Goal: Transaction & Acquisition: Download file/media

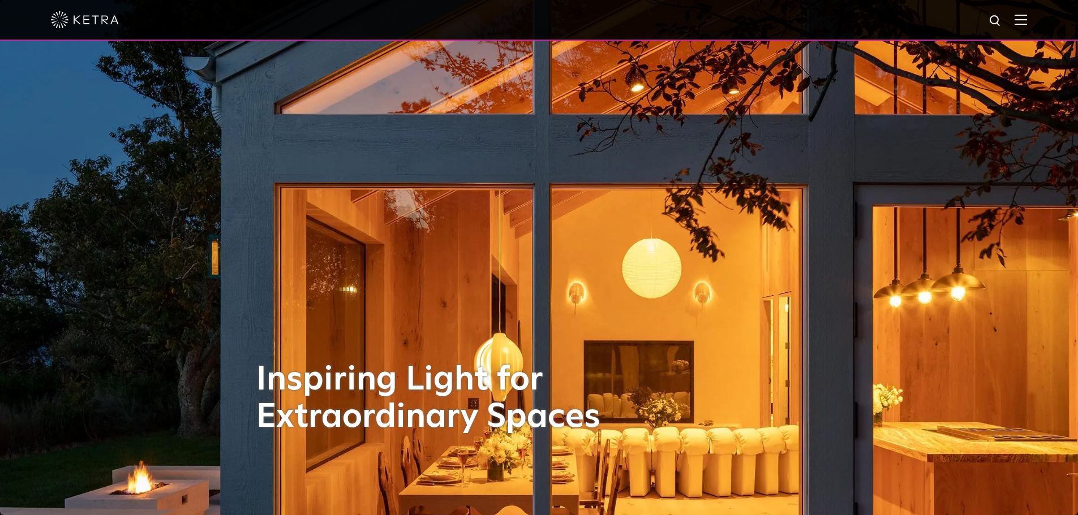
click at [1037, 29] on div at bounding box center [539, 20] width 1078 height 41
click at [1027, 24] on img at bounding box center [1021, 19] width 12 height 11
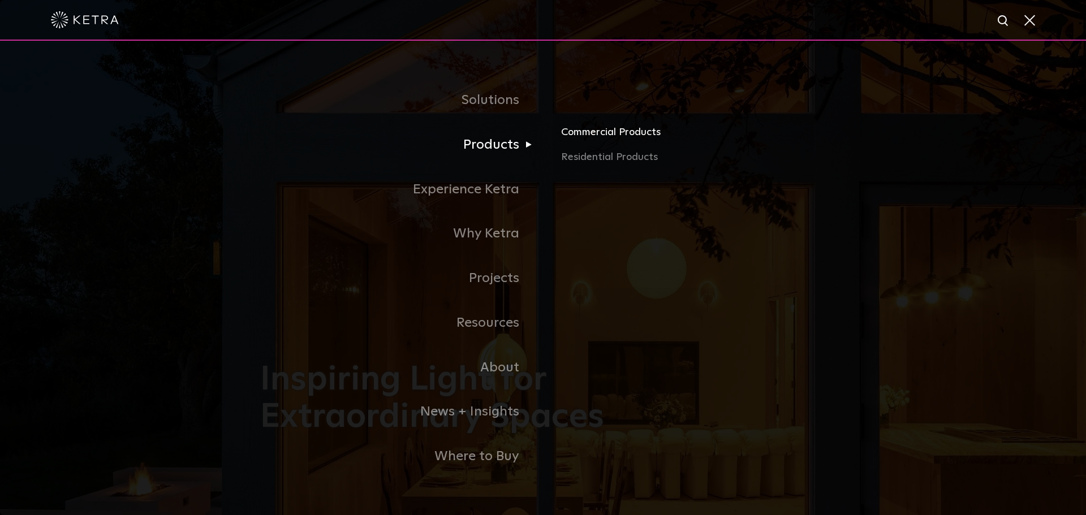
click at [590, 140] on link "Commercial Products" at bounding box center [693, 136] width 265 height 25
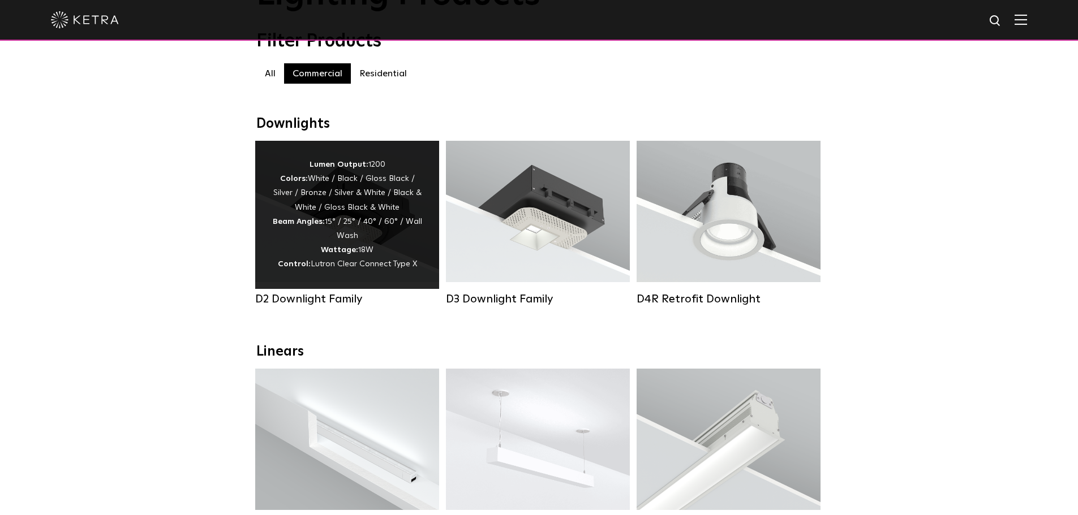
scroll to position [113, 0]
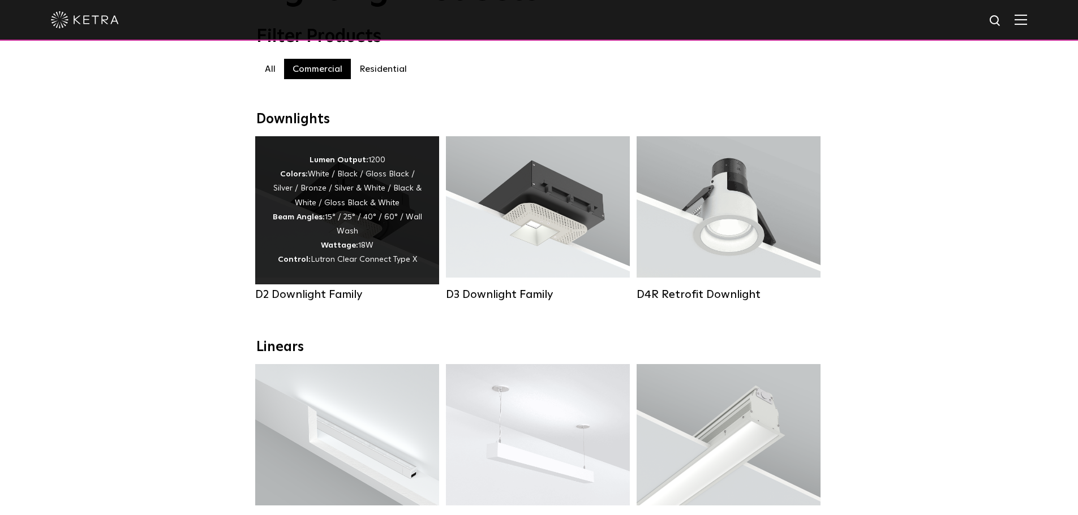
click at [361, 204] on div "Lumen Output: 1200 Colors: White / Black / Gloss Black / Silver / Bronze / Silv…" at bounding box center [347, 210] width 150 height 114
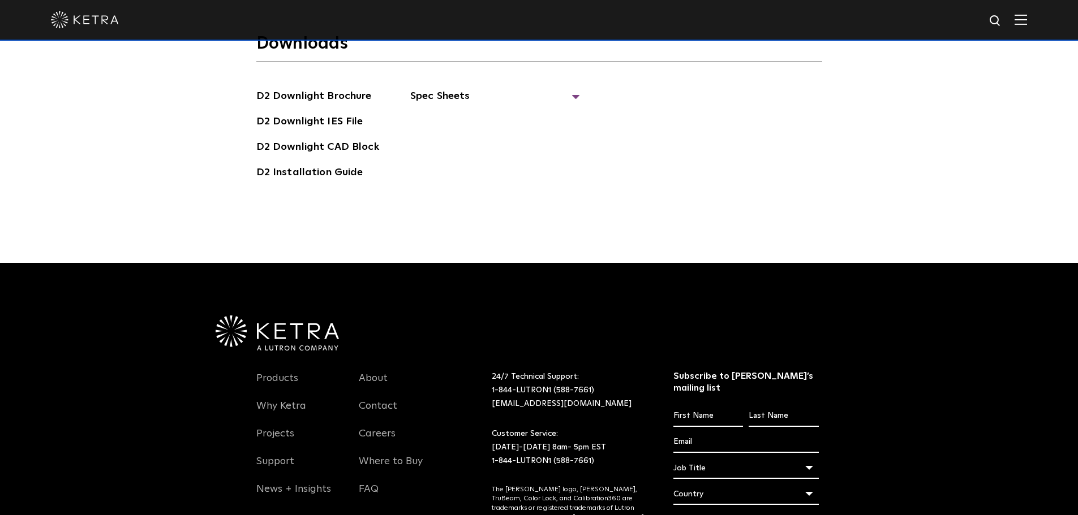
scroll to position [3282, 0]
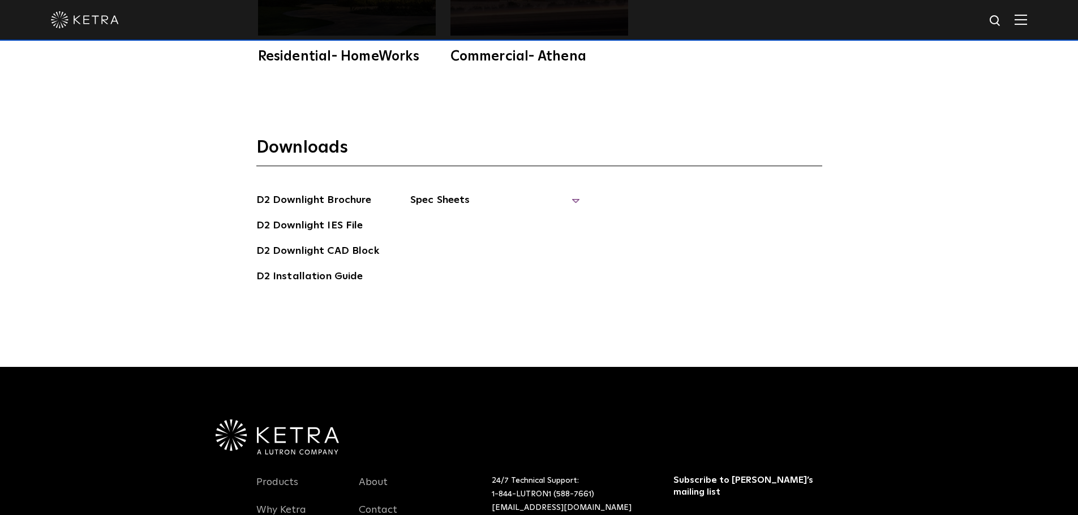
click at [549, 192] on span "Spec Sheets" at bounding box center [495, 204] width 170 height 25
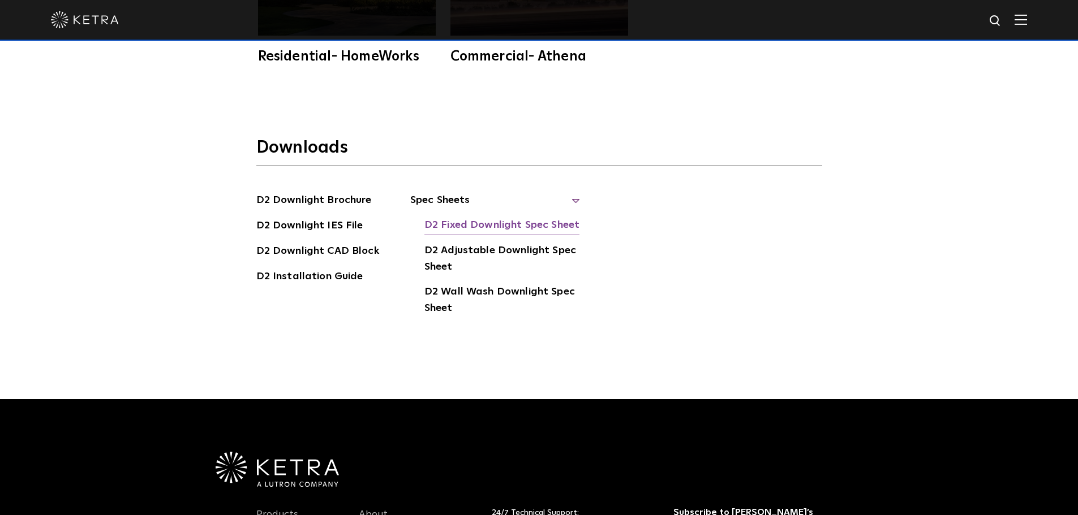
click at [535, 217] on link "D2 Fixed Downlight Spec Sheet" at bounding box center [501, 226] width 155 height 18
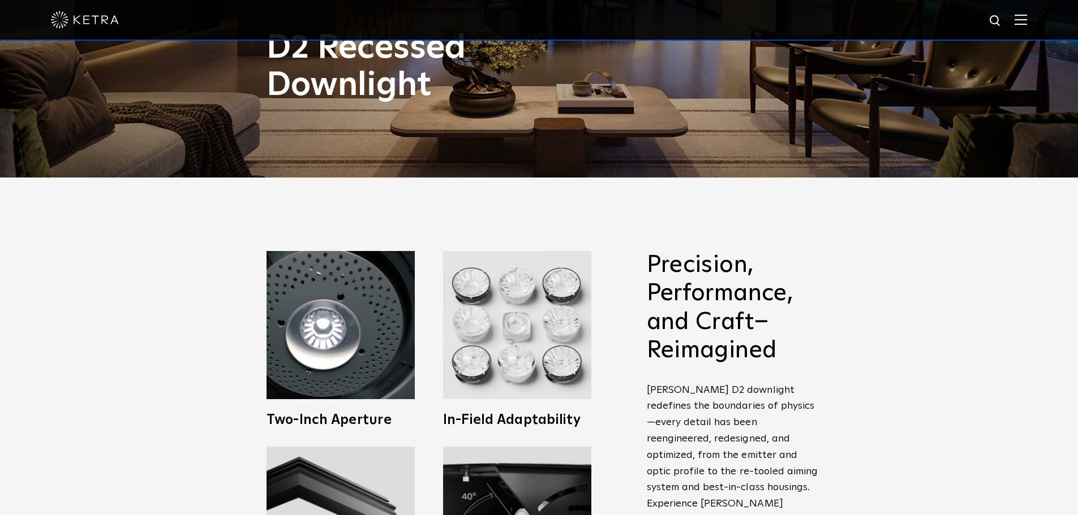
scroll to position [226, 0]
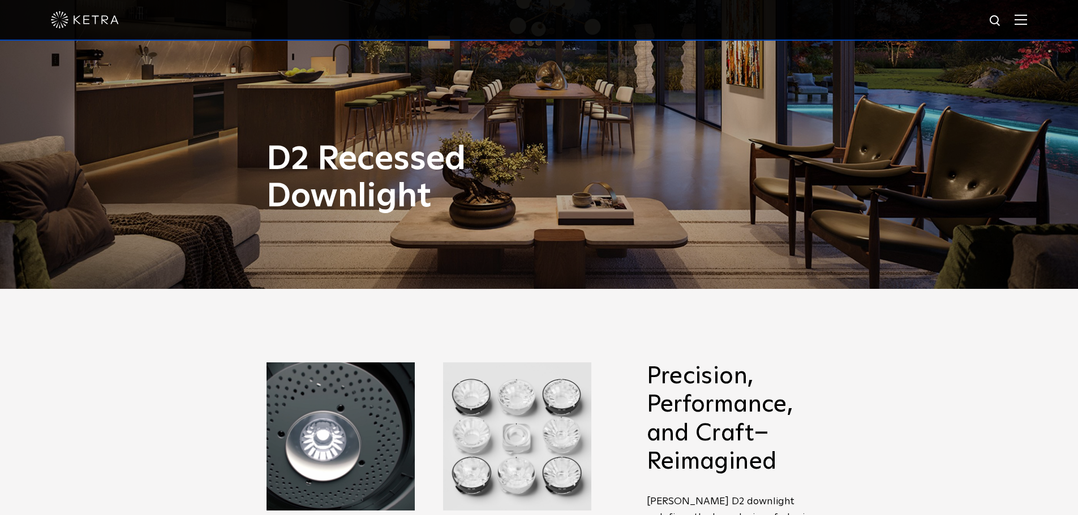
click at [1025, 23] on img at bounding box center [1021, 19] width 12 height 11
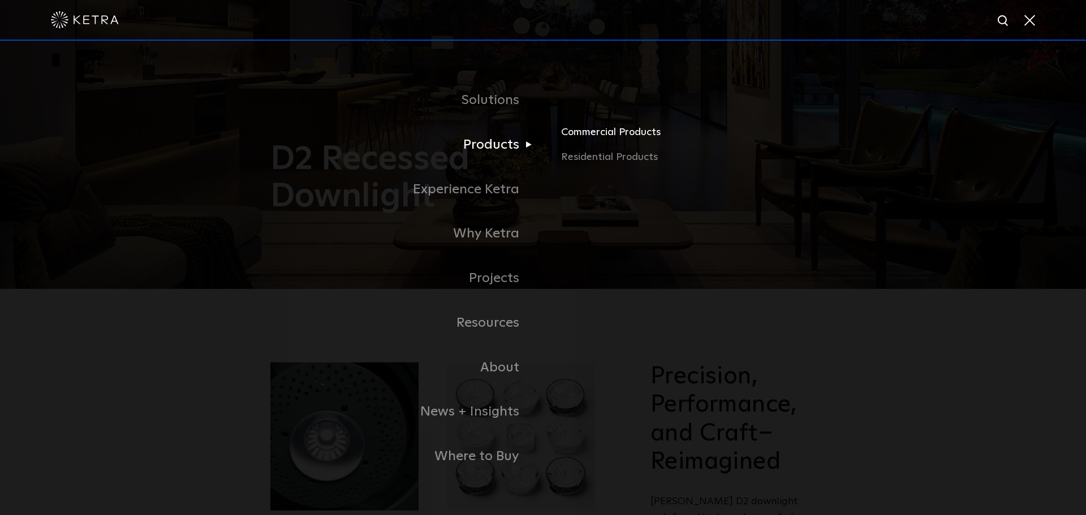
click at [638, 128] on link "Commercial Products" at bounding box center [693, 136] width 265 height 25
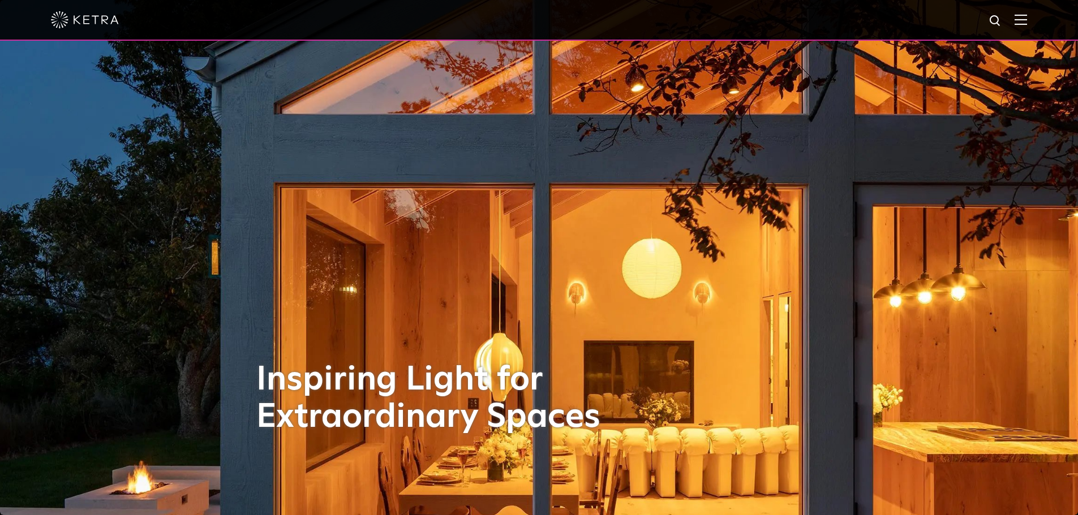
click at [1021, 25] on div at bounding box center [539, 20] width 976 height 40
click at [1026, 23] on img at bounding box center [1021, 19] width 12 height 11
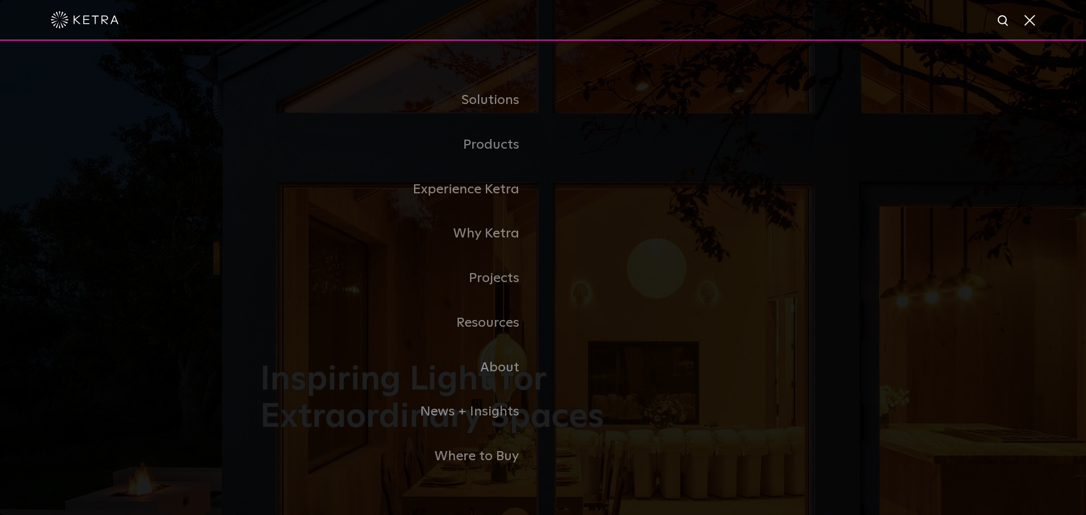
click at [0, 0] on link "Commercial Products" at bounding box center [0, 0] width 0 height 0
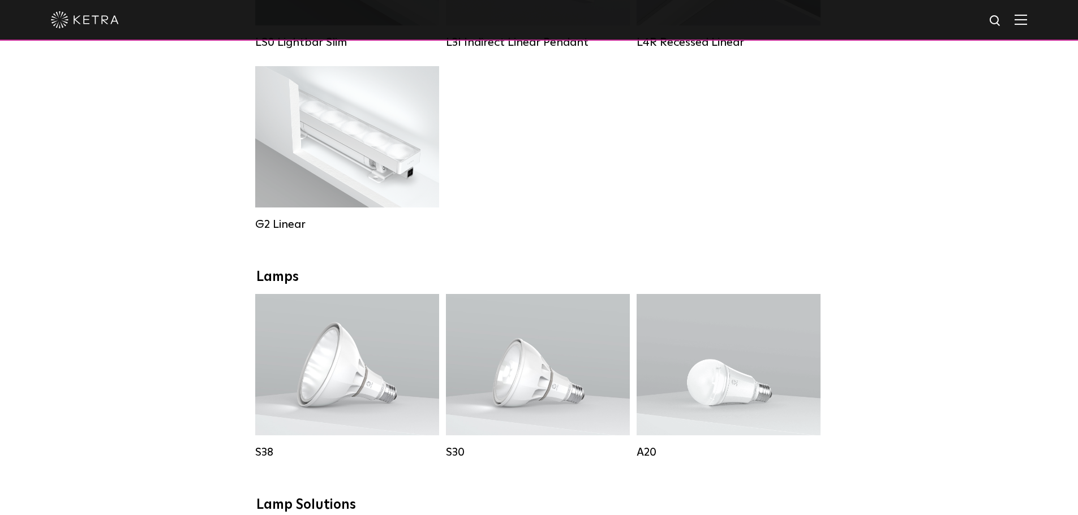
scroll to position [792, 0]
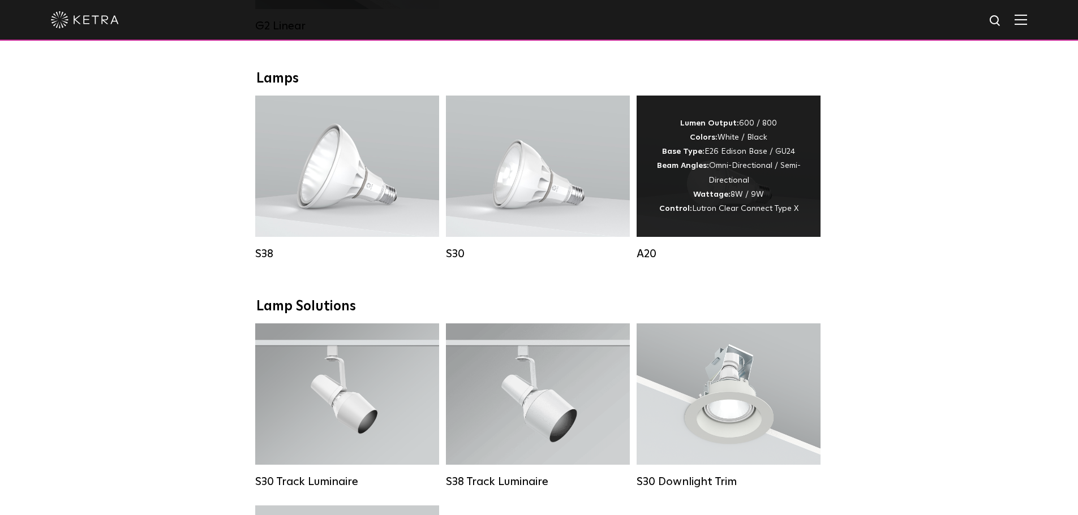
click at [771, 237] on div "Lumen Output: 600 / 800 Colors: White / Black Base Type: E26 Edison Base / GU24…" at bounding box center [729, 166] width 184 height 141
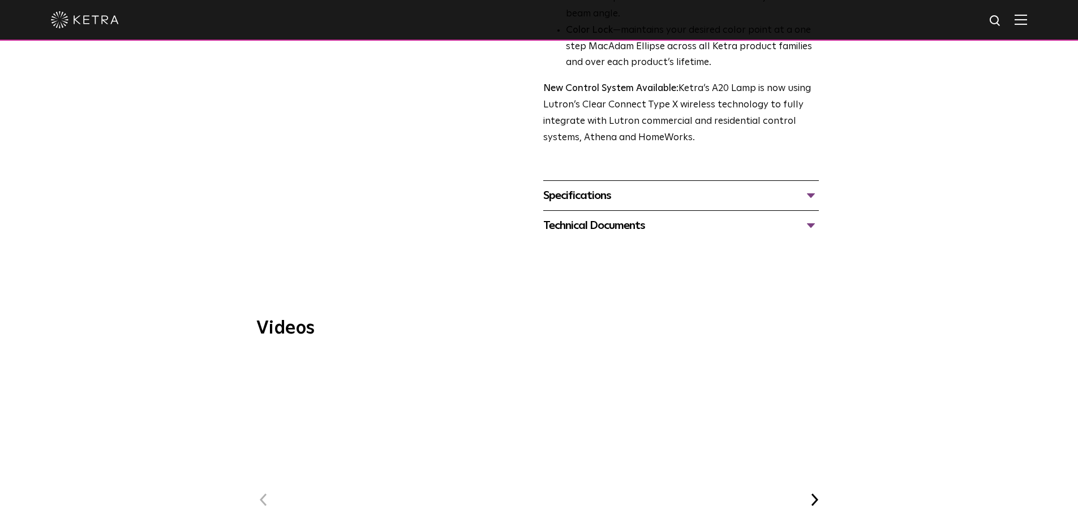
scroll to position [340, 0]
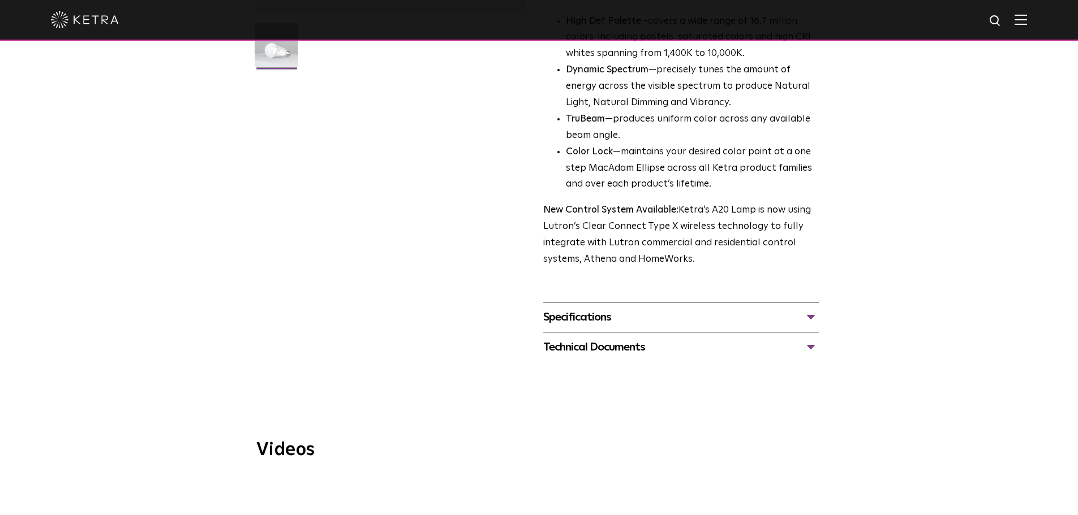
drag, startPoint x: 805, startPoint y: 326, endPoint x: 809, endPoint y: 332, distance: 6.6
click at [807, 338] on div "Technical Documents" at bounding box center [681, 347] width 276 height 18
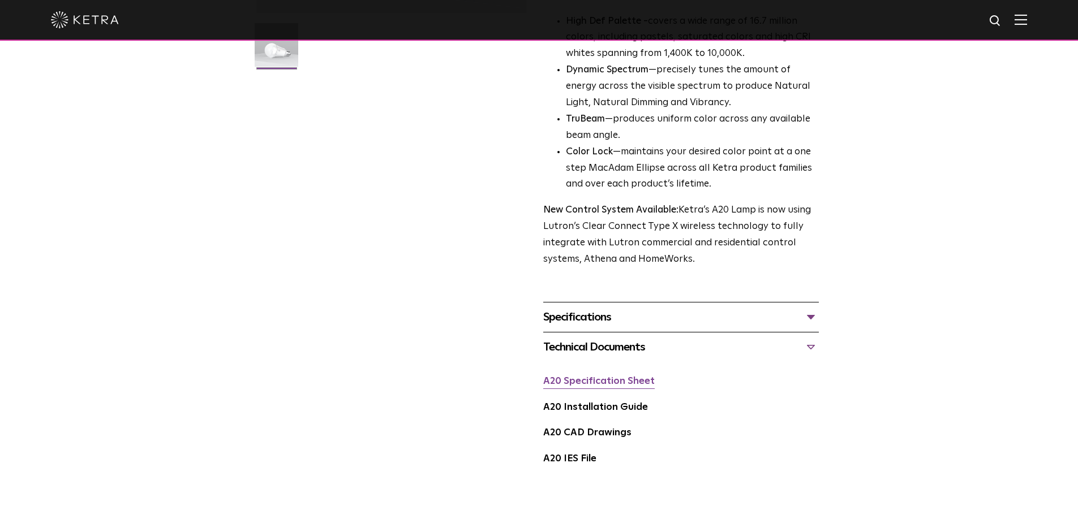
click at [646, 377] on link "A20 Specification Sheet" at bounding box center [598, 382] width 111 height 10
click at [579, 454] on link "A20 IES File" at bounding box center [569, 459] width 53 height 10
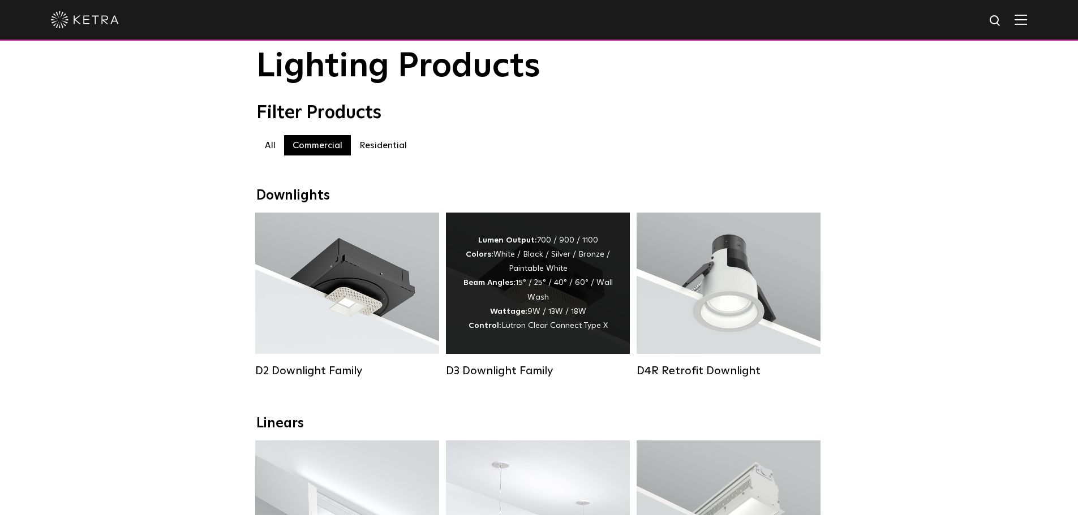
scroll to position [57, 0]
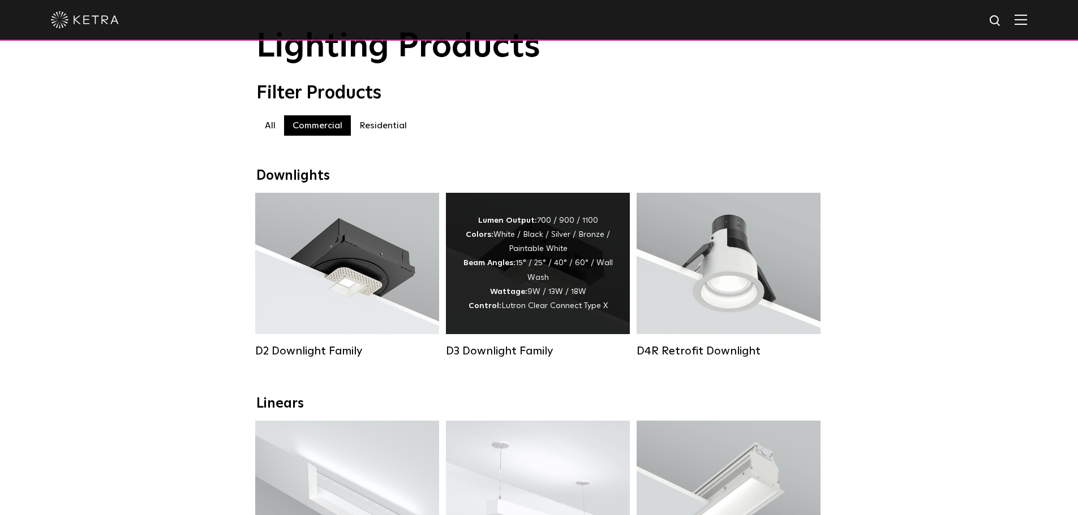
click at [585, 334] on div "Lumen Output: 700 / 900 / 1100 Colors: White / Black / Silver / Bronze / Painta…" at bounding box center [538, 263] width 184 height 141
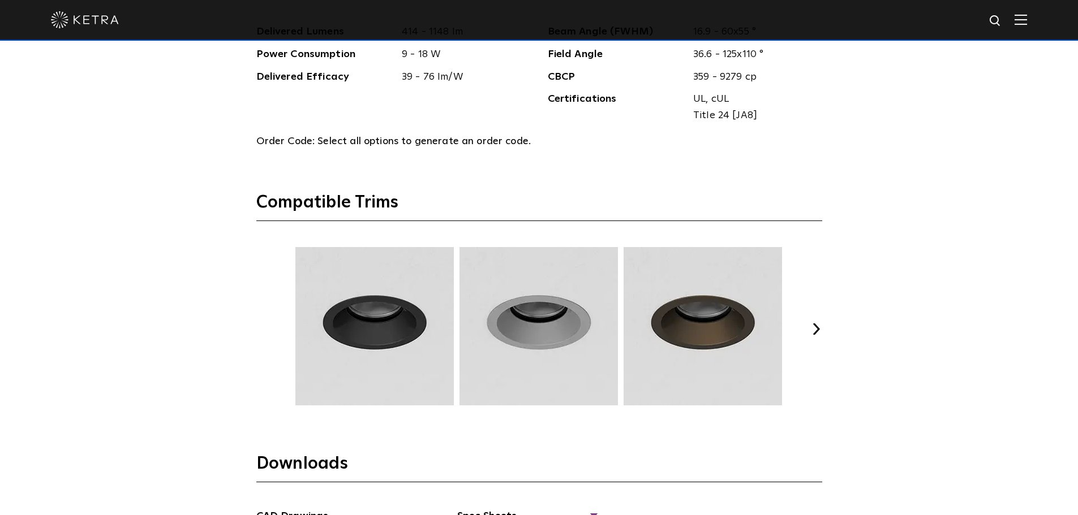
scroll to position [1641, 0]
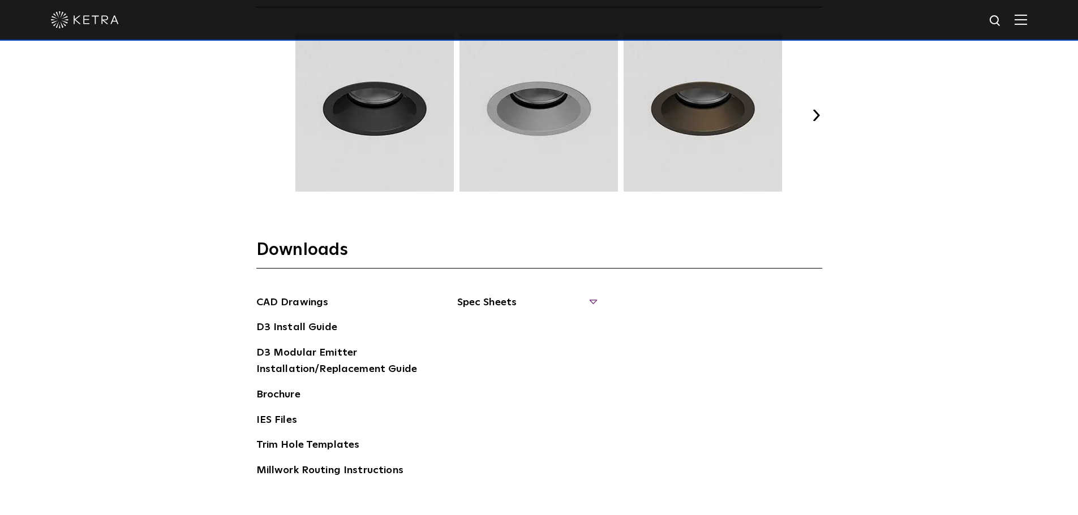
drag, startPoint x: 594, startPoint y: 295, endPoint x: 594, endPoint y: 300, distance: 5.7
click at [594, 297] on span "Spec Sheets" at bounding box center [526, 307] width 139 height 25
click at [536, 351] on link "D3 Wallwash Round" at bounding box center [512, 352] width 83 height 12
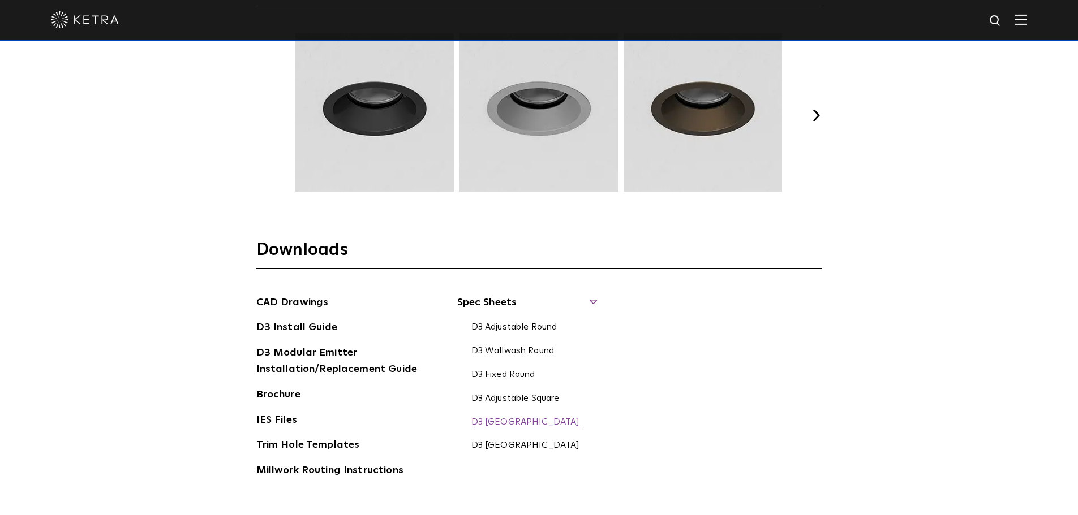
click at [534, 424] on link "D3 [GEOGRAPHIC_DATA]" at bounding box center [525, 423] width 109 height 12
click at [269, 424] on link "IES Files" at bounding box center [276, 422] width 41 height 18
